Goal: Entertainment & Leisure: Consume media (video, audio)

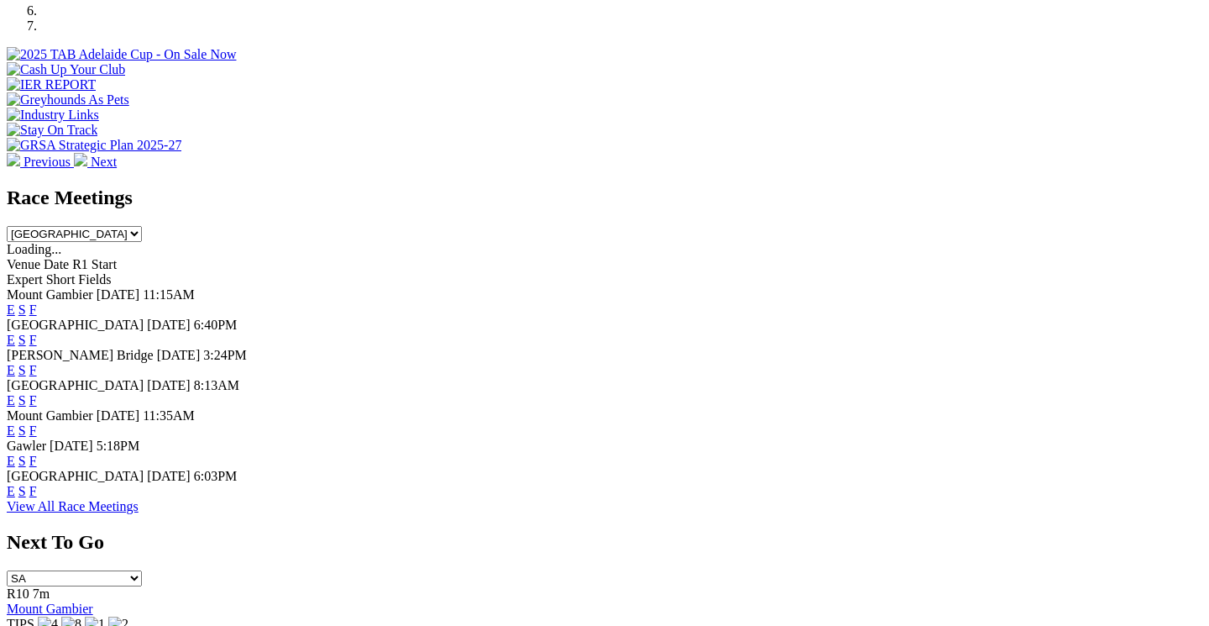
scroll to position [648, 0]
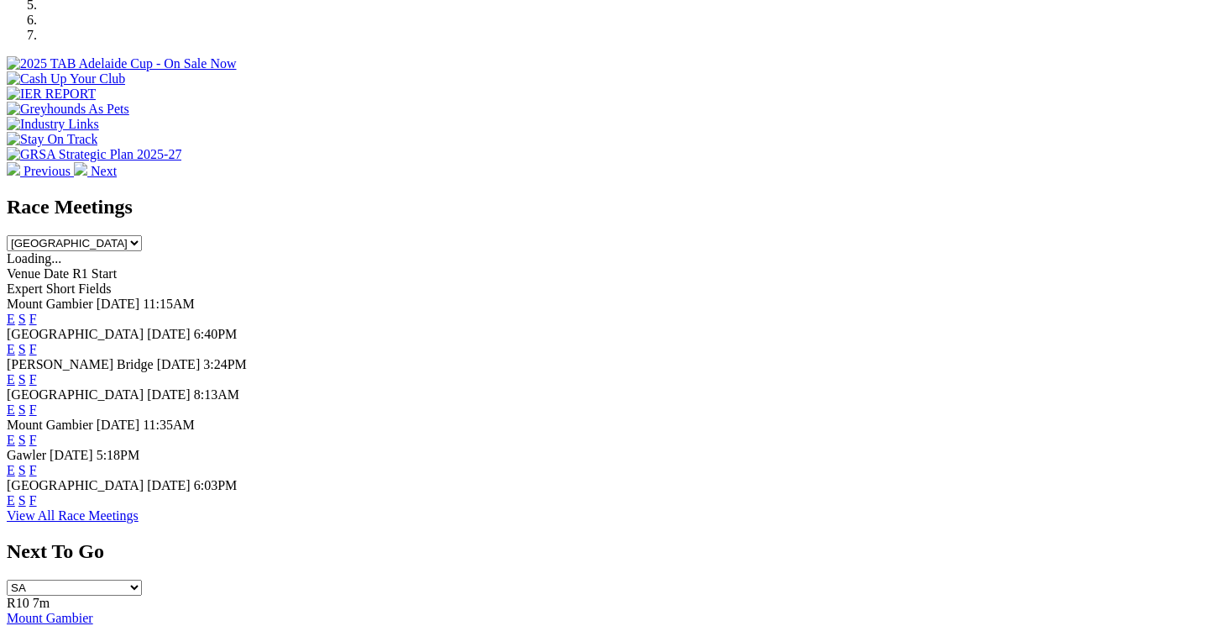
click at [37, 312] on link "F" at bounding box center [33, 319] width 8 height 14
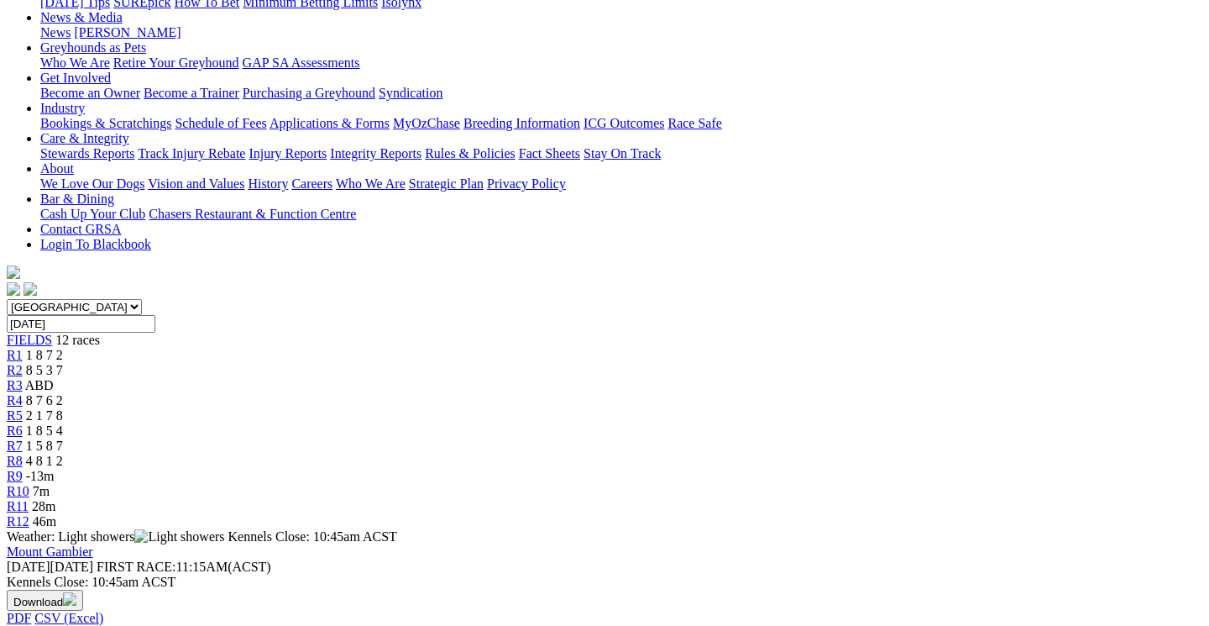
scroll to position [299, 1]
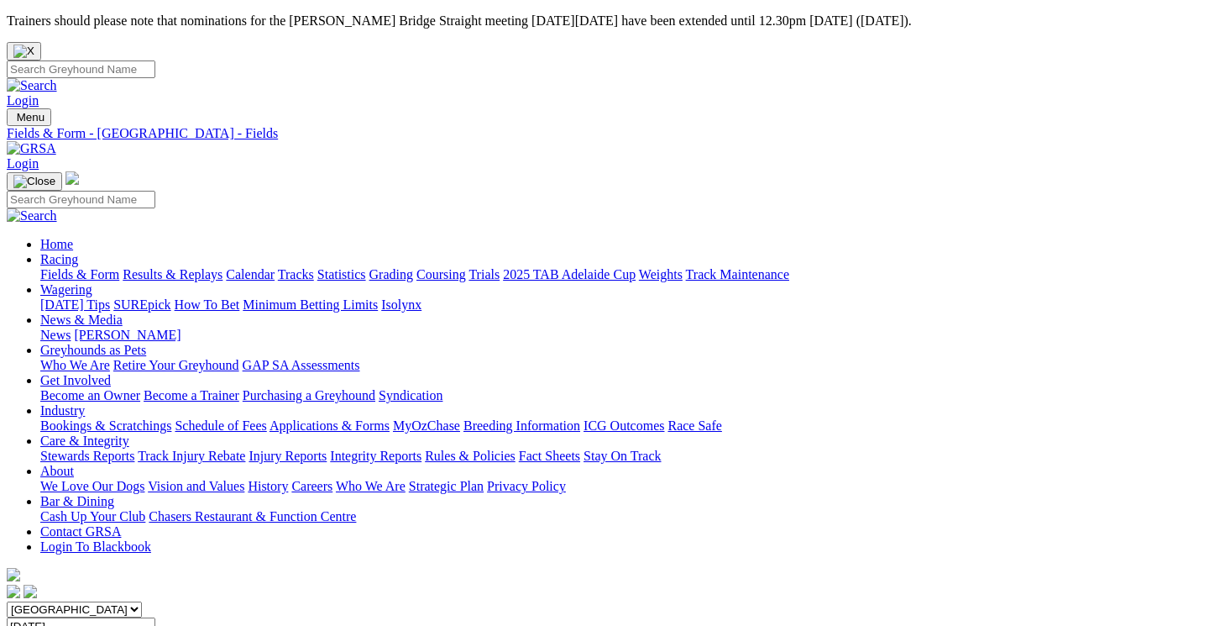
scroll to position [0, 3]
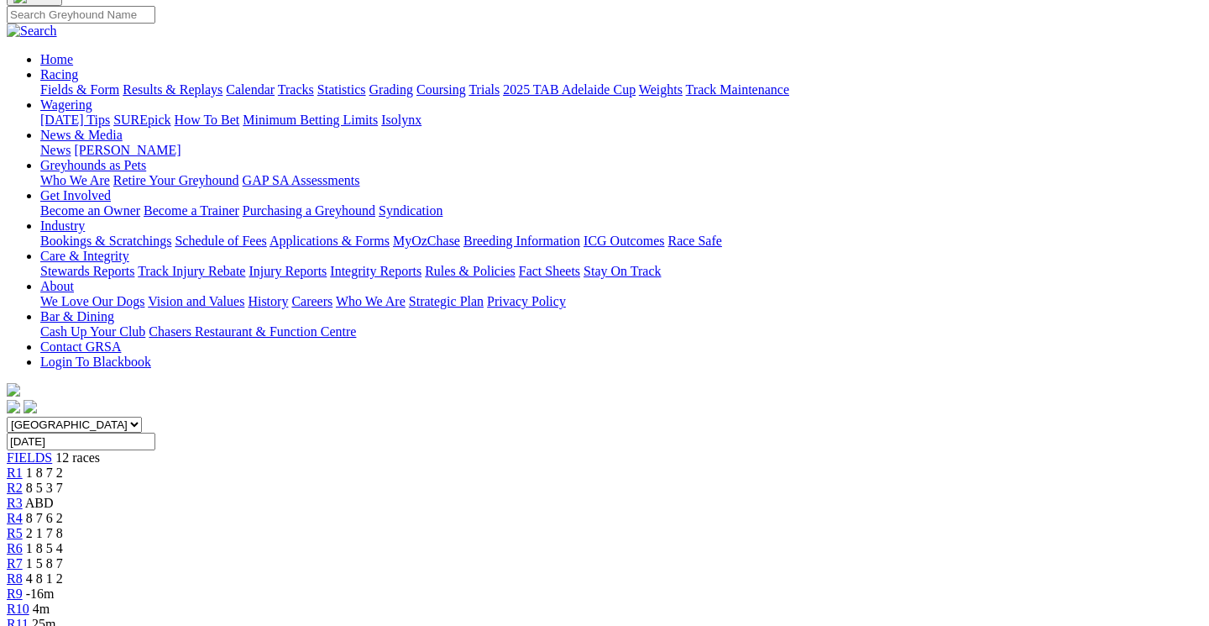
scroll to position [177, 0]
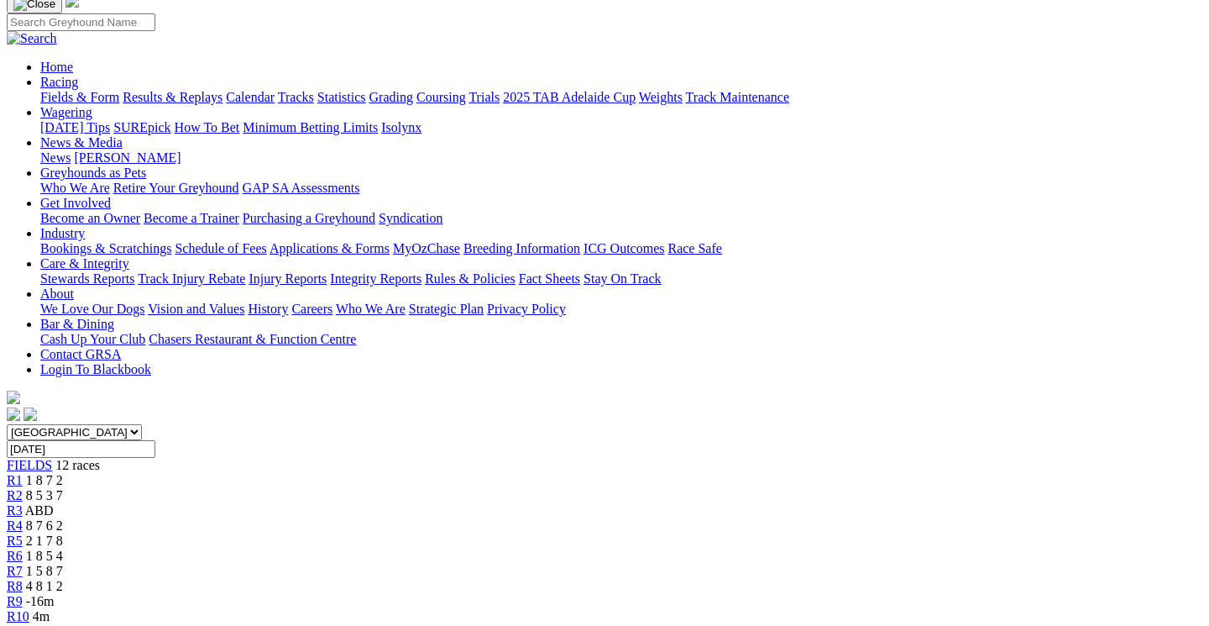
click at [23, 473] on span "R1" at bounding box center [15, 480] width 16 height 14
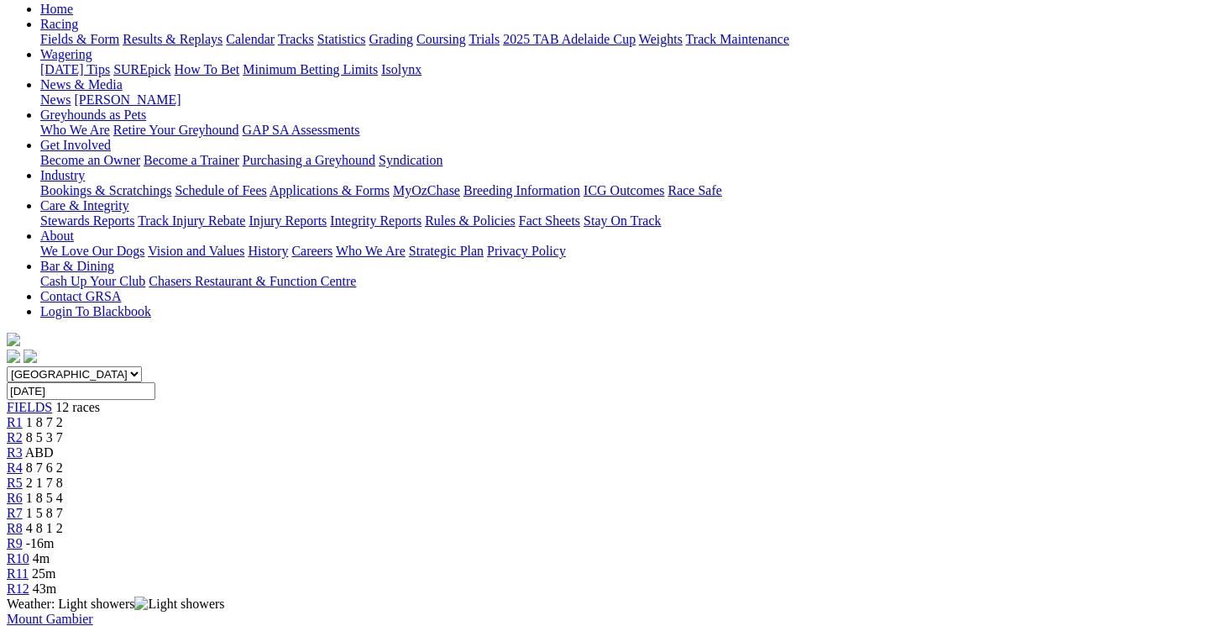
scroll to position [228, 0]
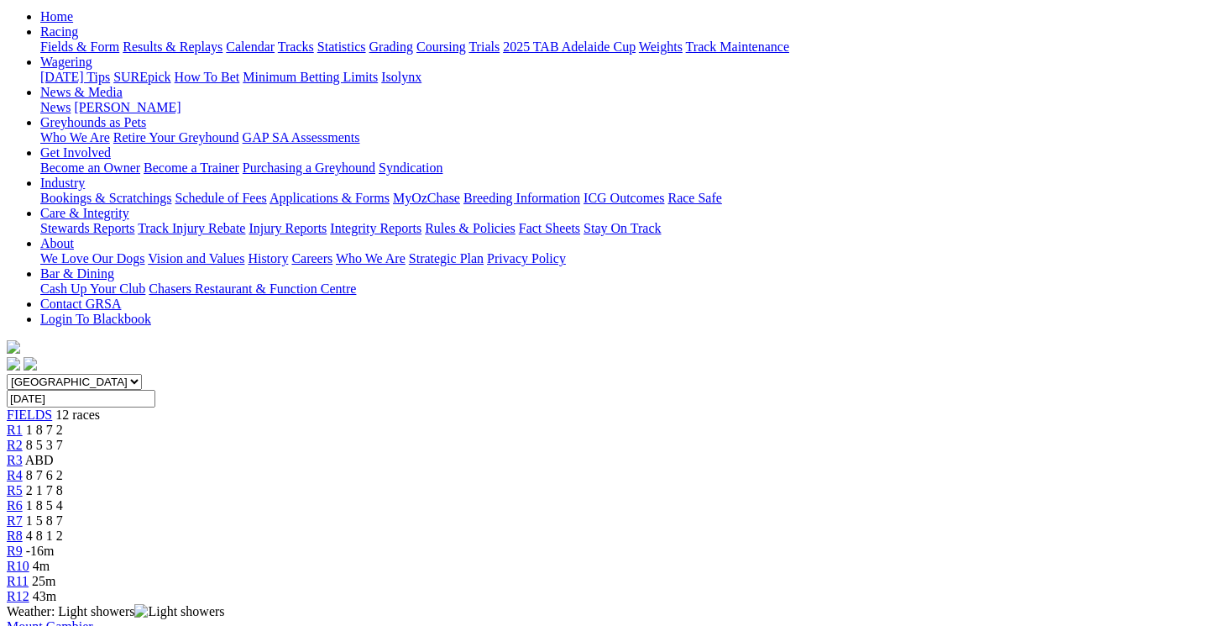
click at [63, 438] on span "8 5 3 7" at bounding box center [44, 445] width 37 height 14
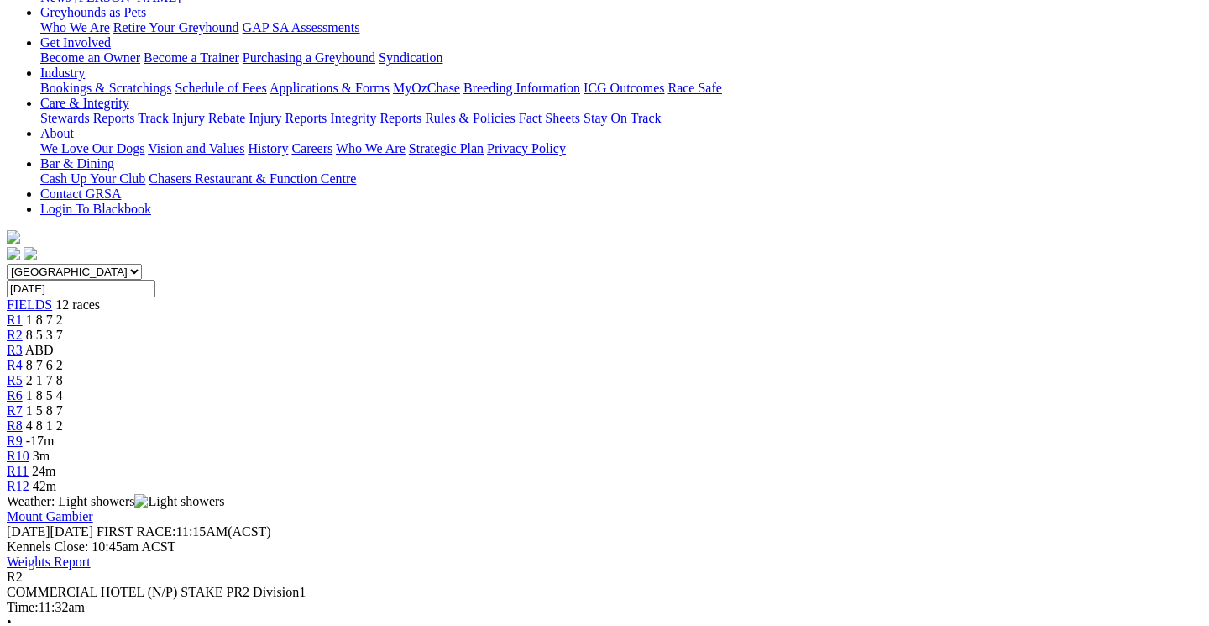
scroll to position [328, 0]
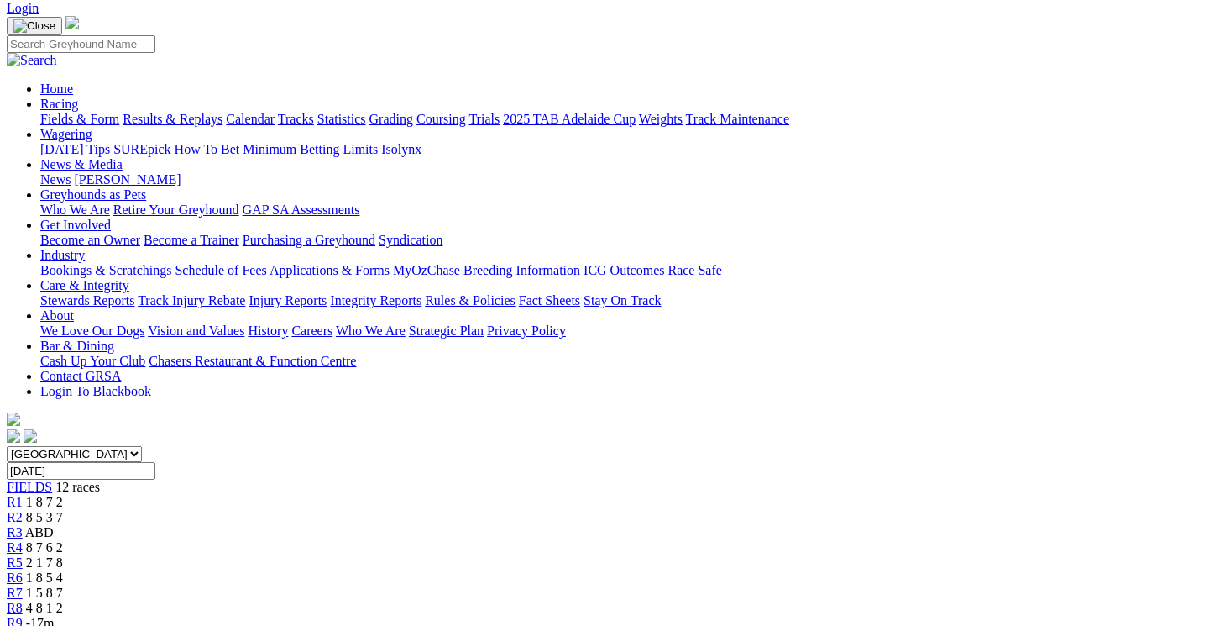
scroll to position [141, 0]
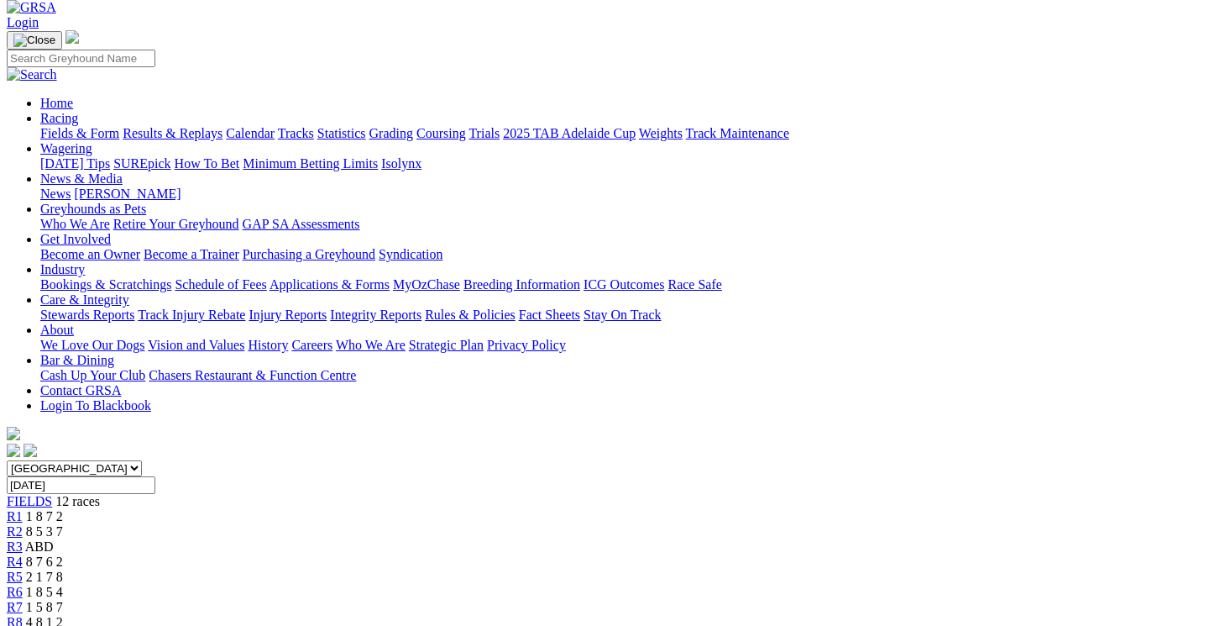
click at [448, 554] on div "R4 8 7 6 2" at bounding box center [605, 561] width 1196 height 15
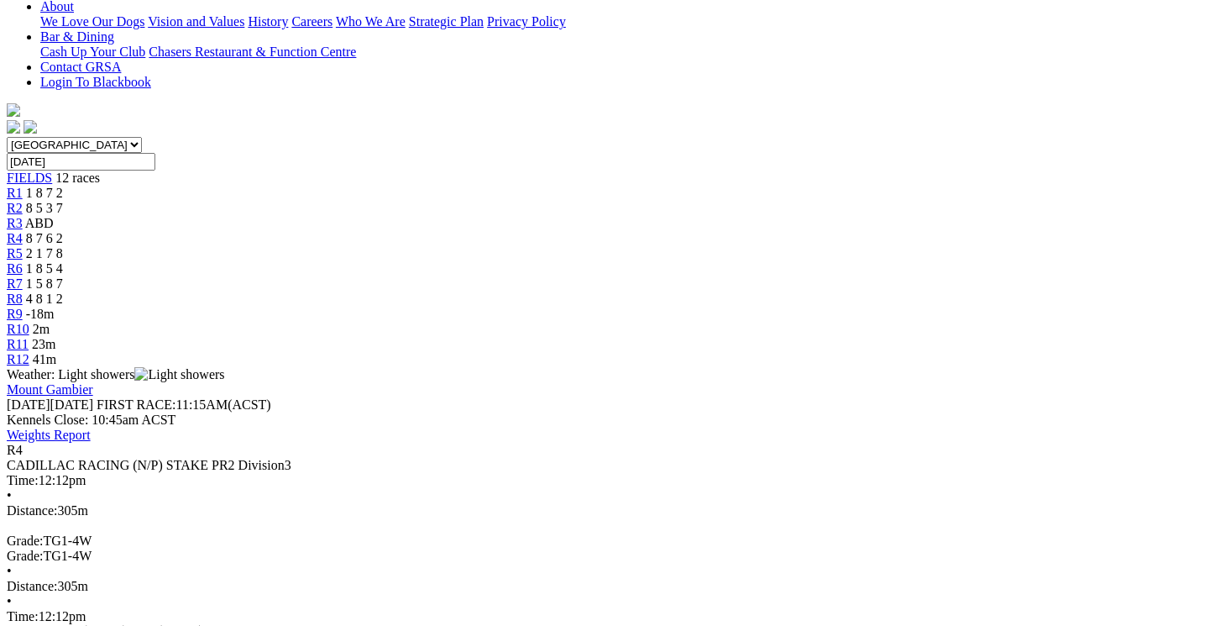
scroll to position [464, 0]
